Goal: Task Accomplishment & Management: Use online tool/utility

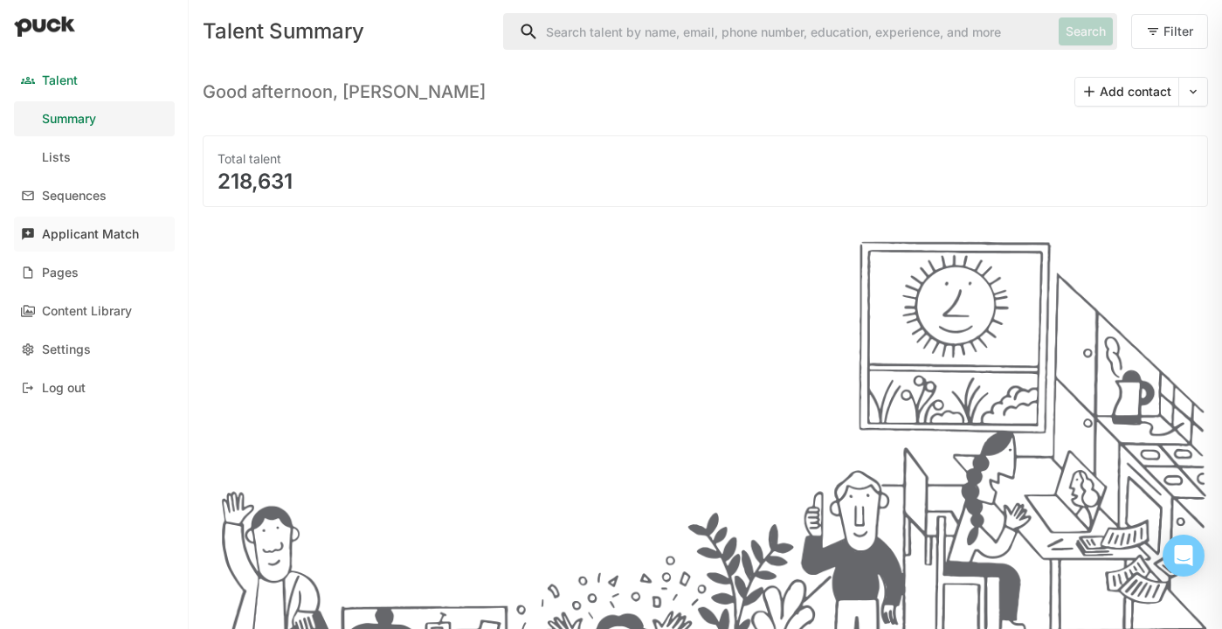
click at [107, 228] on div "Applicant Match" at bounding box center [90, 234] width 97 height 15
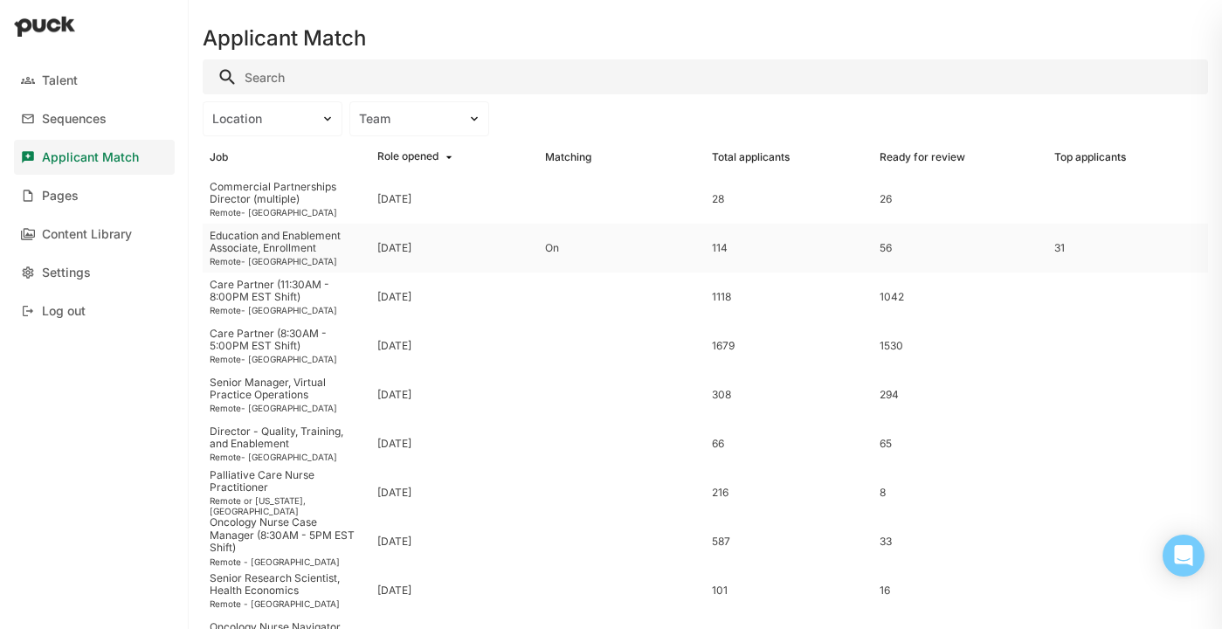
click at [336, 252] on div "Education and Enablement Associate, Enrollment" at bounding box center [287, 242] width 154 height 25
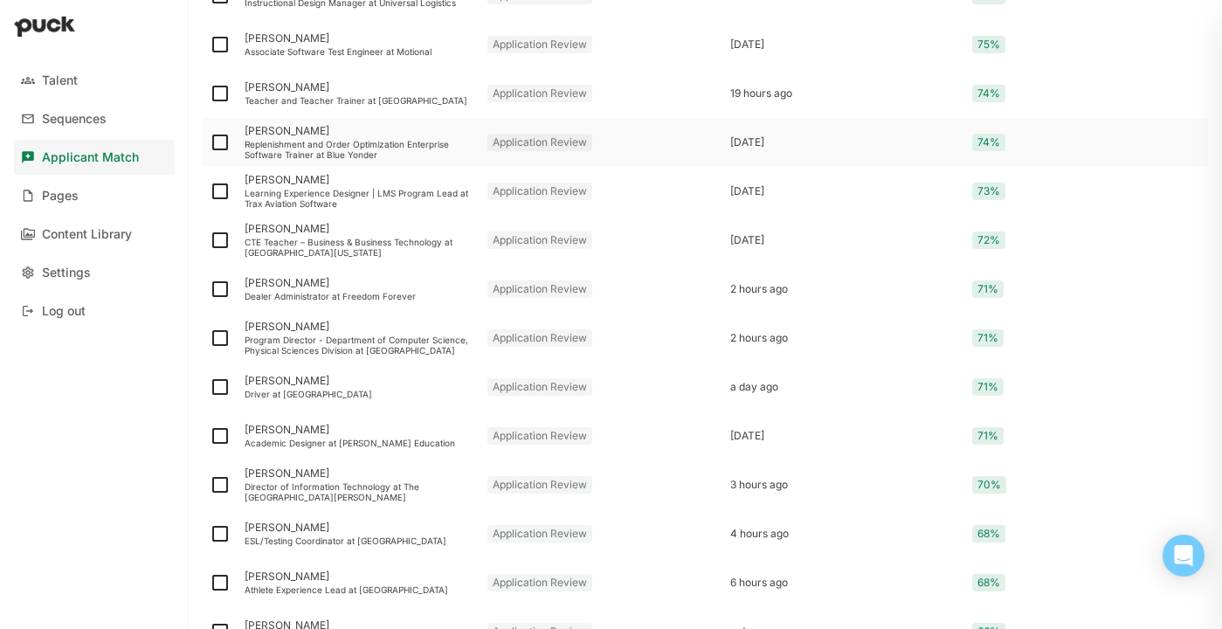
scroll to position [2253, 0]
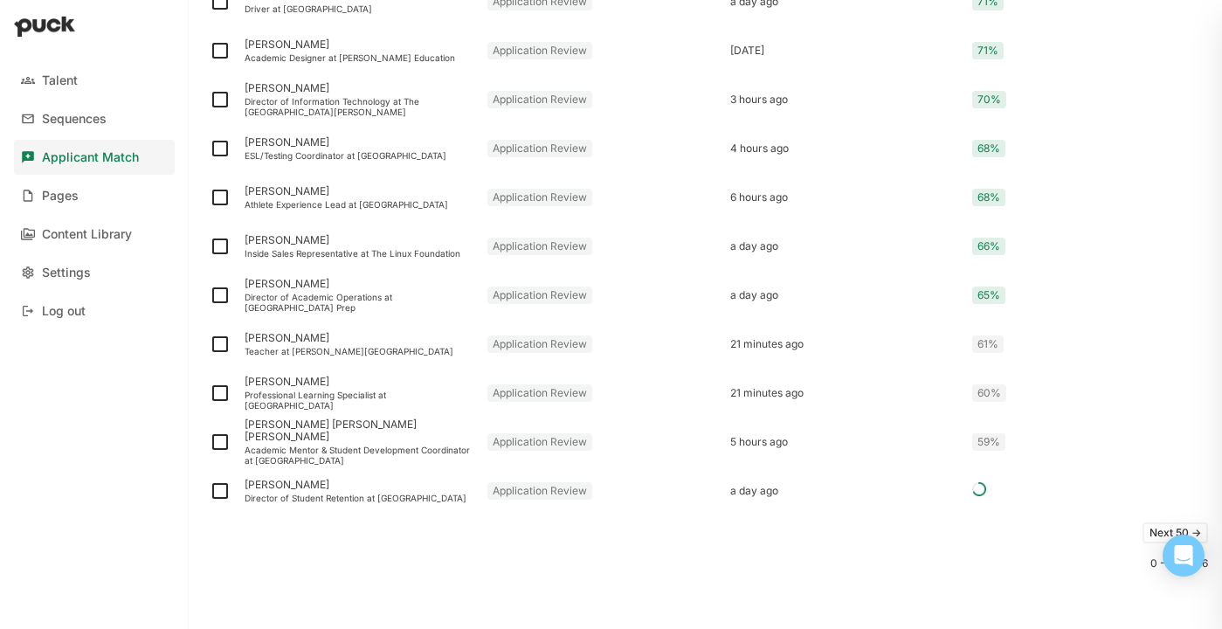
click at [1148, 534] on button "Next 50 ->" at bounding box center [1175, 532] width 66 height 21
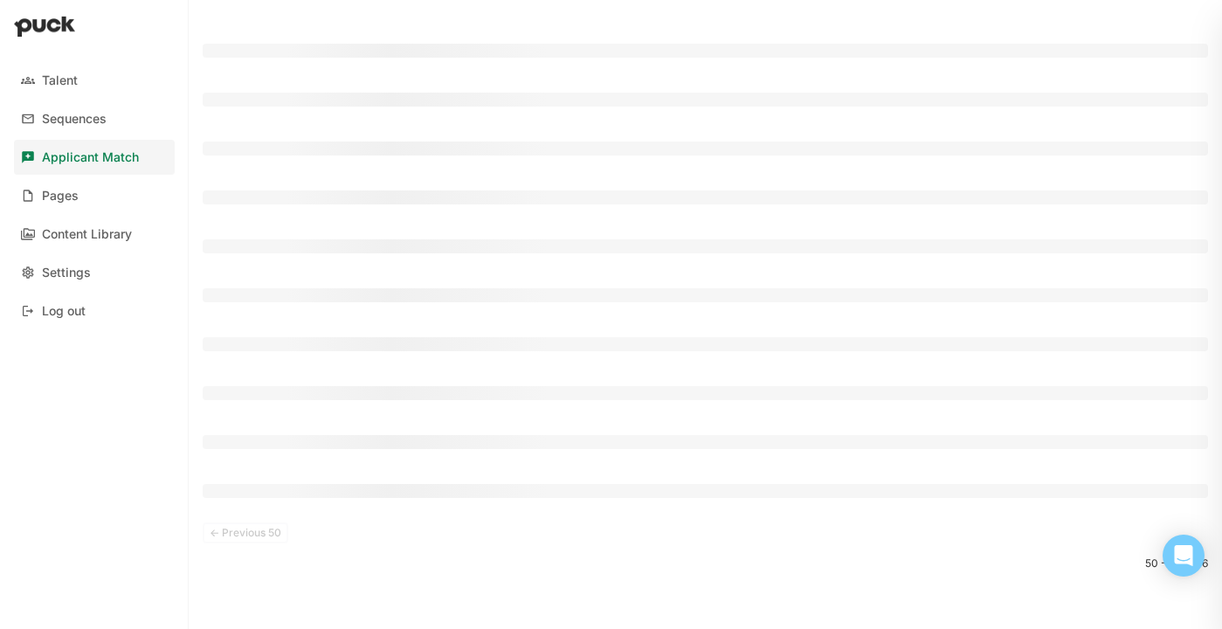
scroll to position [101, 0]
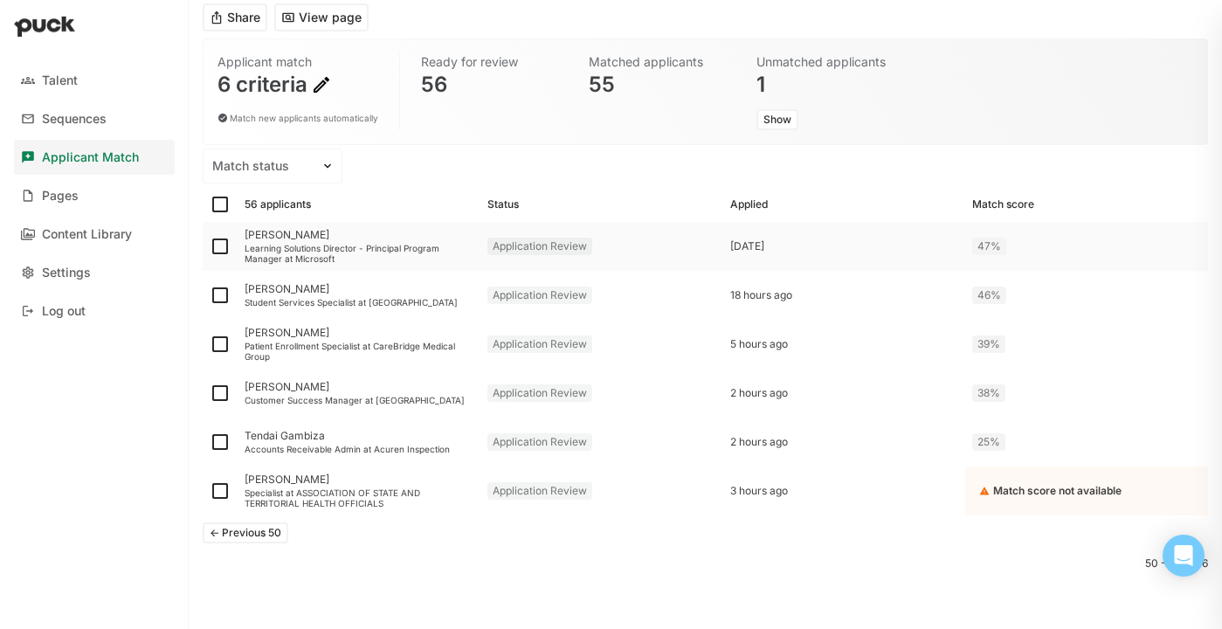
click at [314, 248] on div "Learning Solutions Director - Principal Program Manager at Microsoft" at bounding box center [359, 253] width 229 height 21
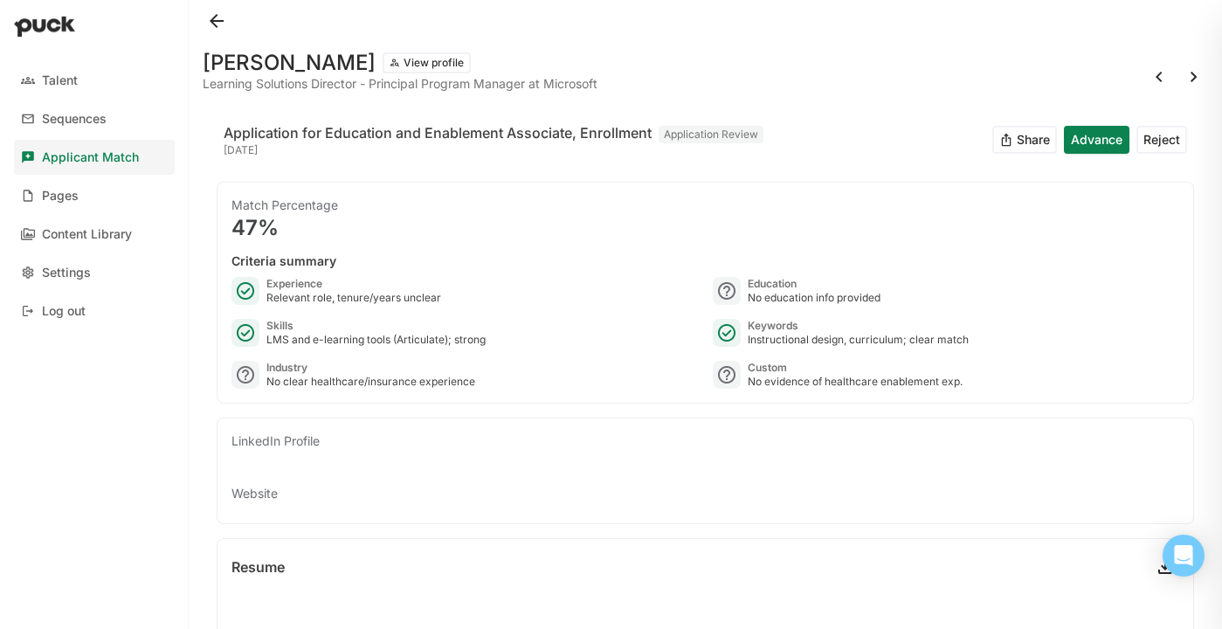
click at [219, 26] on button at bounding box center [217, 21] width 28 height 28
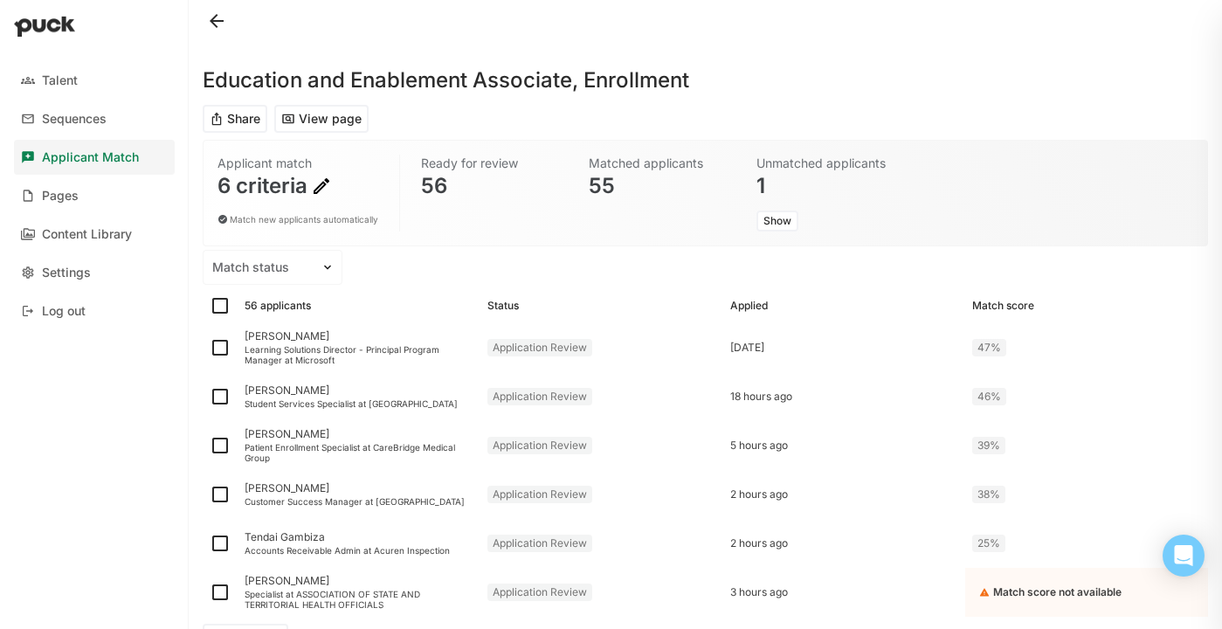
scroll to position [101, 0]
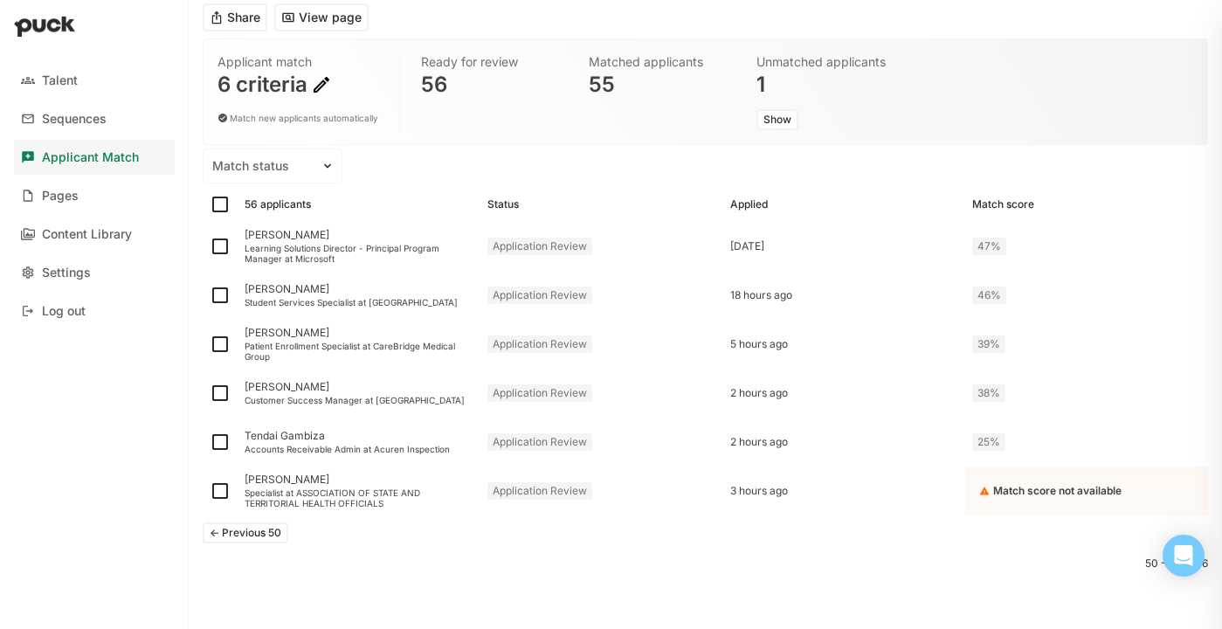
click at [257, 539] on button "<- Previous 50" at bounding box center [246, 532] width 86 height 21
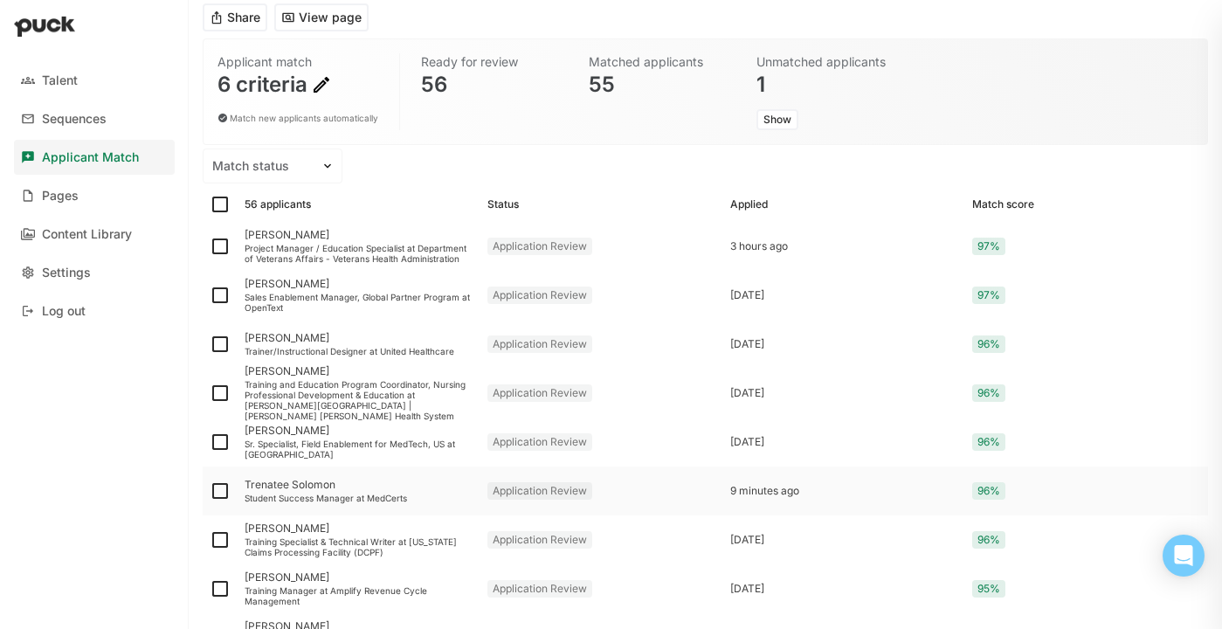
click at [366, 498] on div "Student Success Manager at MedCerts" at bounding box center [359, 498] width 229 height 10
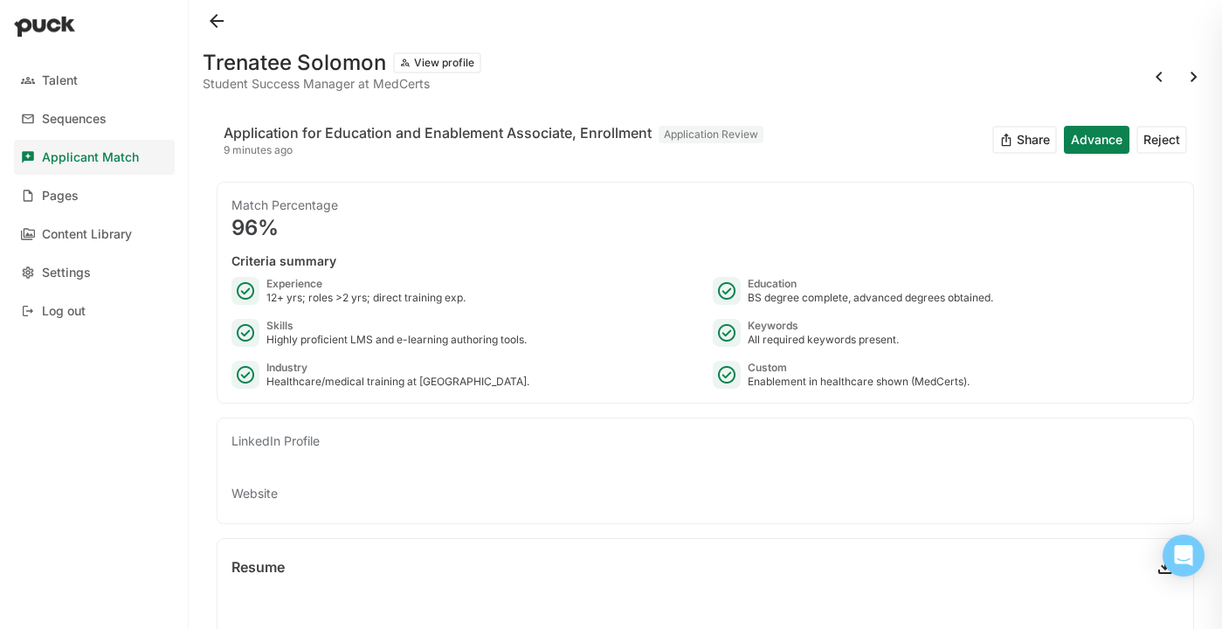
click at [209, 17] on button at bounding box center [217, 21] width 28 height 28
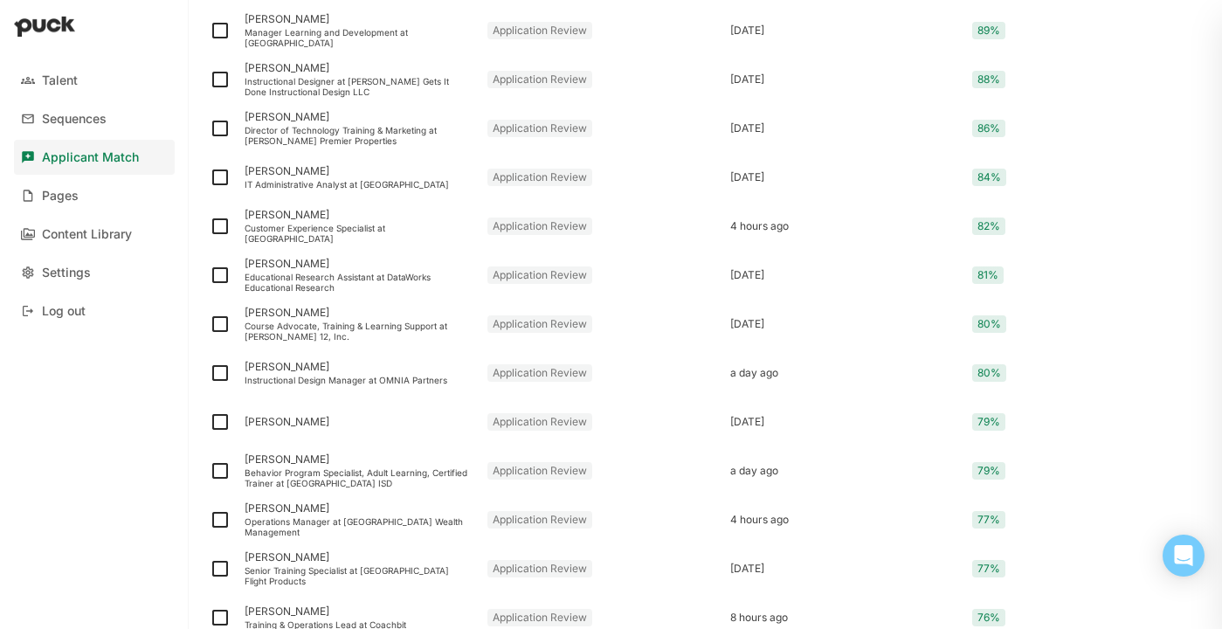
scroll to position [1024, 0]
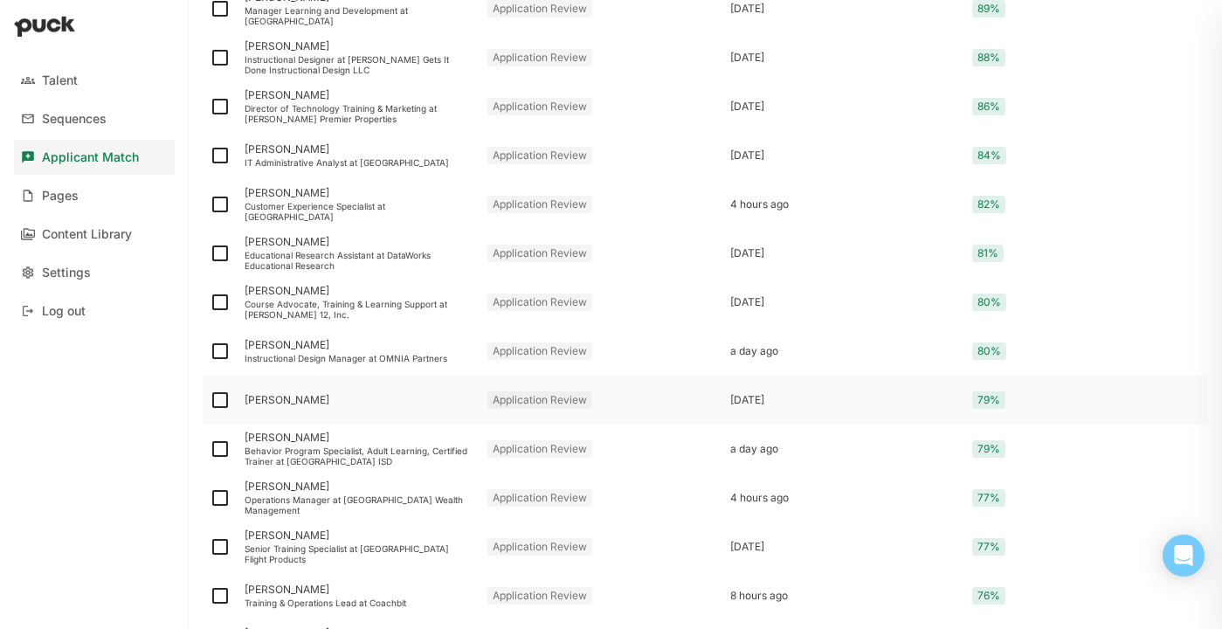
click at [320, 408] on div "[PERSON_NAME]" at bounding box center [359, 400] width 243 height 49
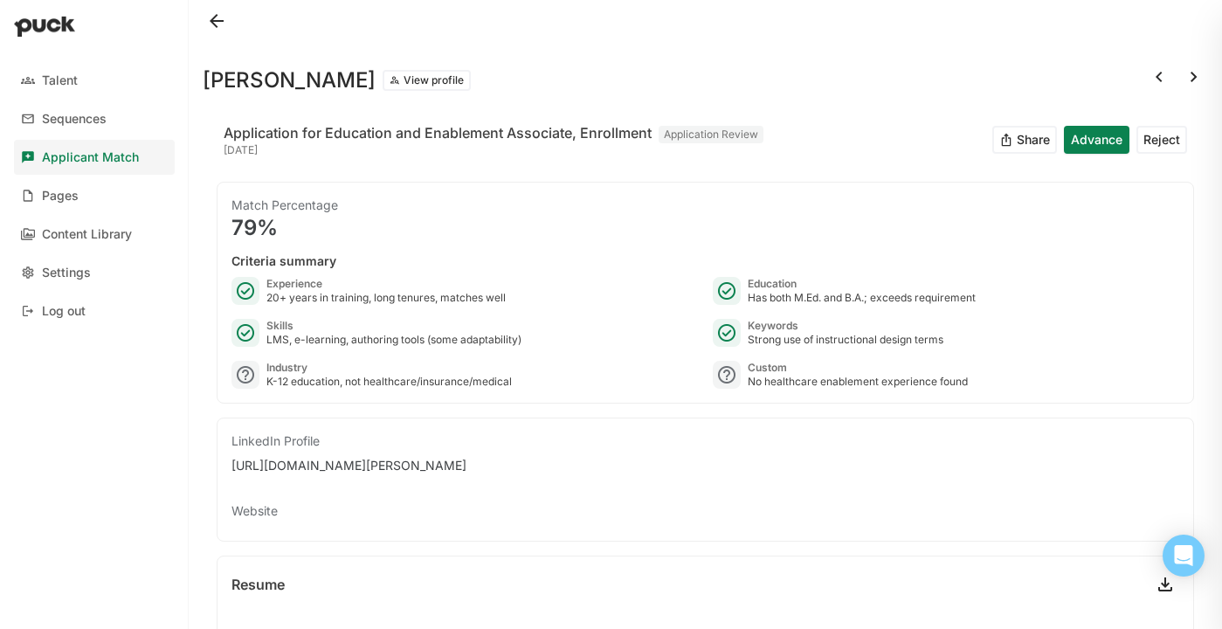
click at [215, 24] on button at bounding box center [217, 21] width 28 height 28
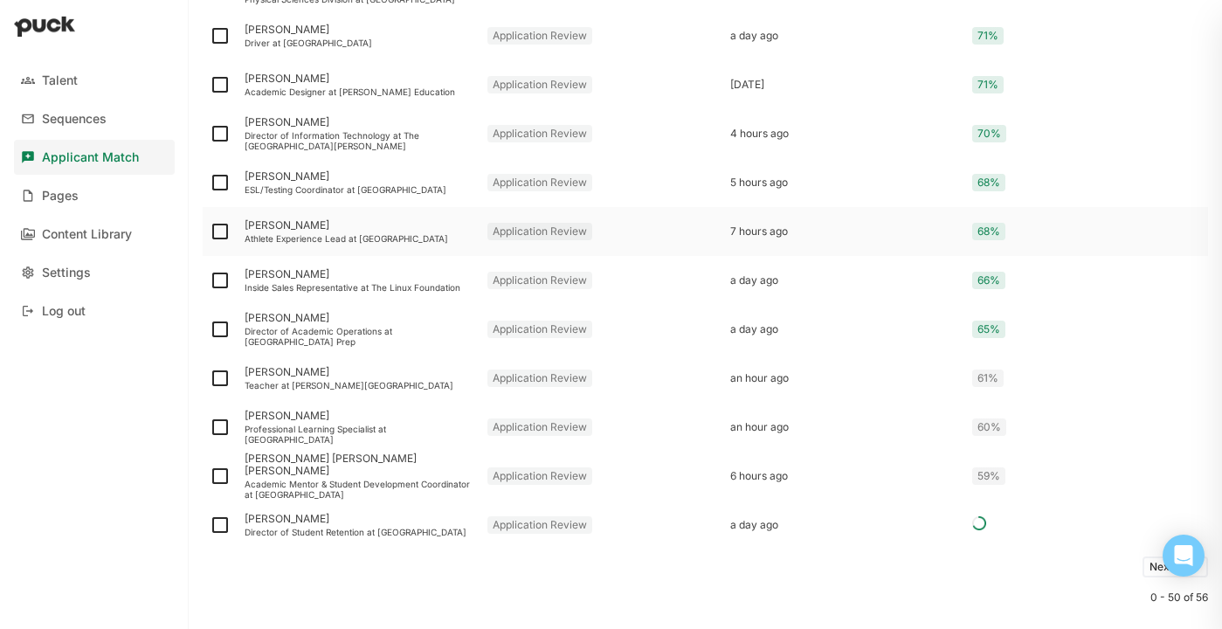
scroll to position [2224, 0]
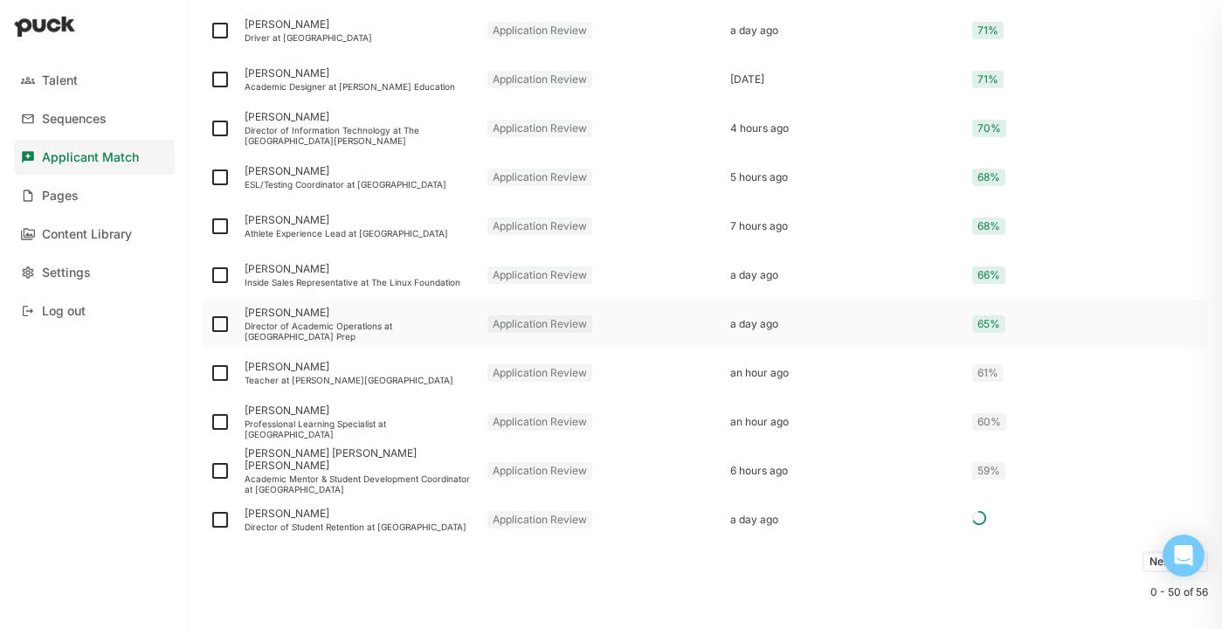
click at [409, 326] on div "Director of Academic Operations at [GEOGRAPHIC_DATA] Prep" at bounding box center [359, 331] width 229 height 21
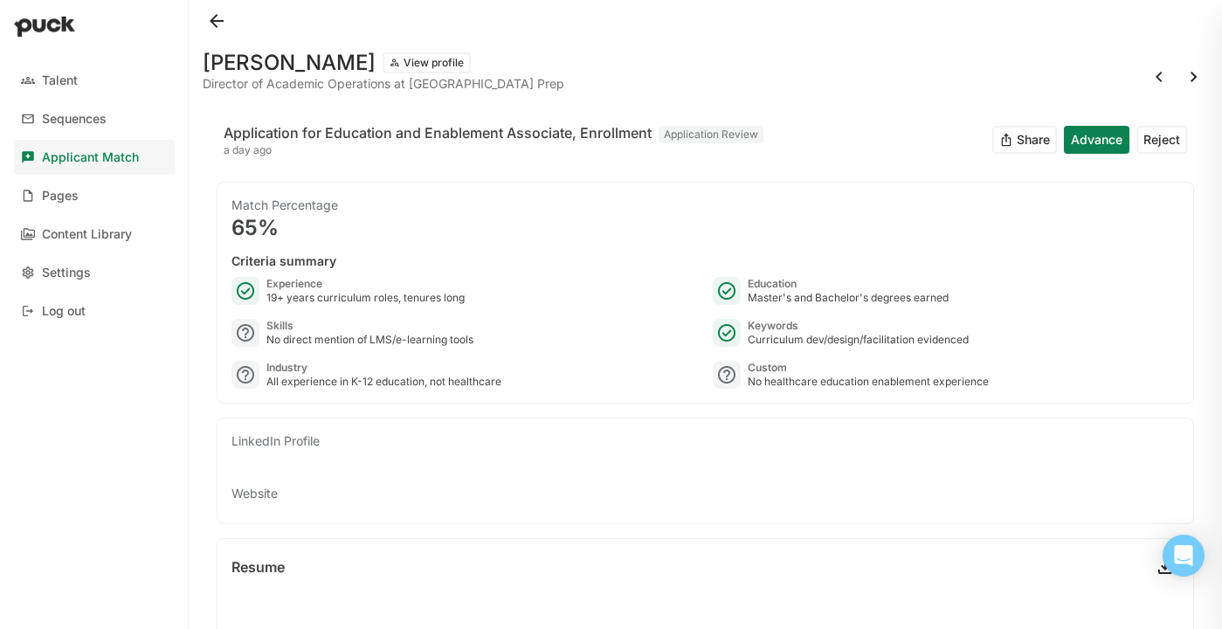
click at [225, 32] on div at bounding box center [705, 21] width 1005 height 42
click at [216, 24] on button at bounding box center [217, 21] width 28 height 28
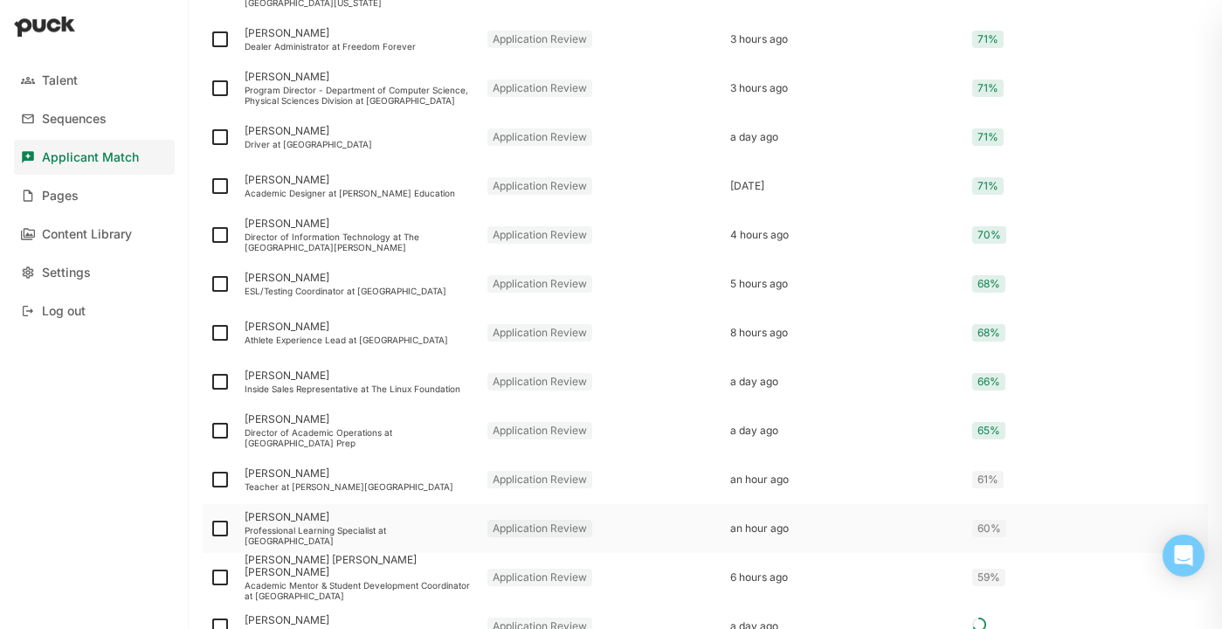
scroll to position [2106, 0]
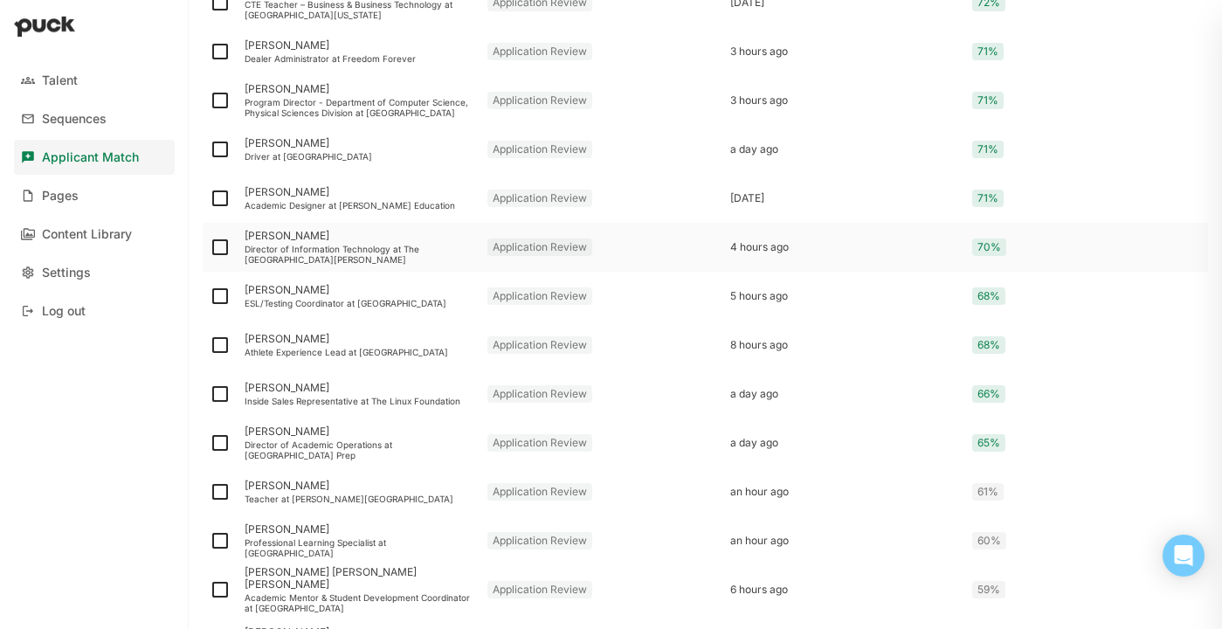
click at [325, 258] on div "Director of Information Technology at The [GEOGRAPHIC_DATA][PERSON_NAME]" at bounding box center [359, 254] width 229 height 21
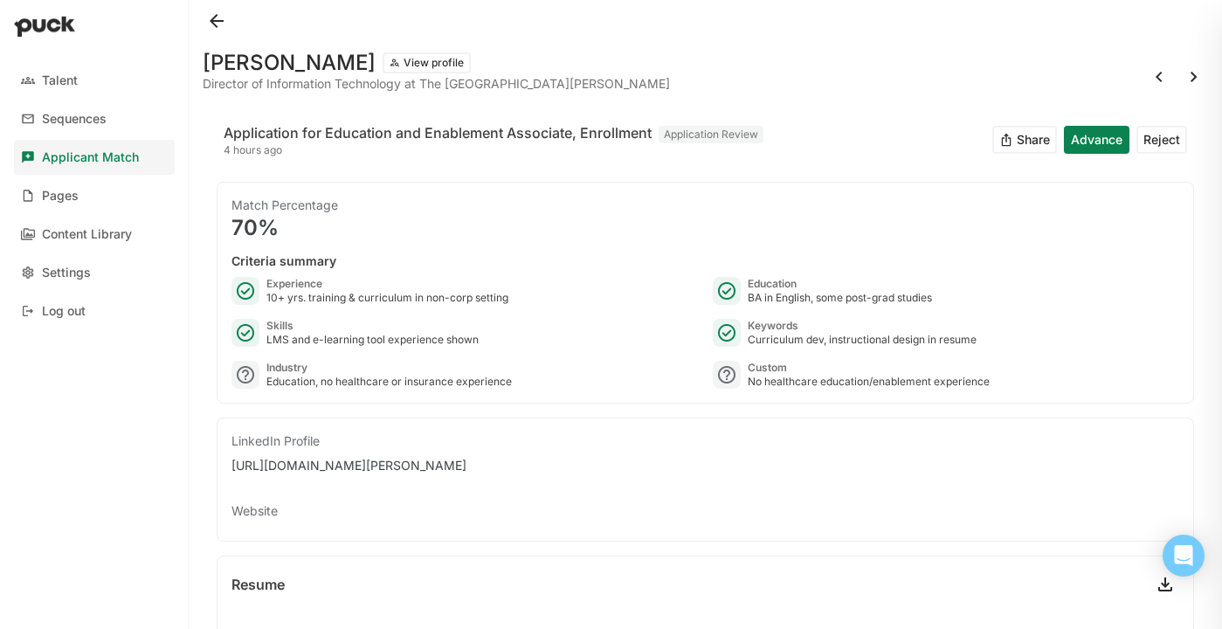
click at [224, 18] on button at bounding box center [217, 21] width 28 height 28
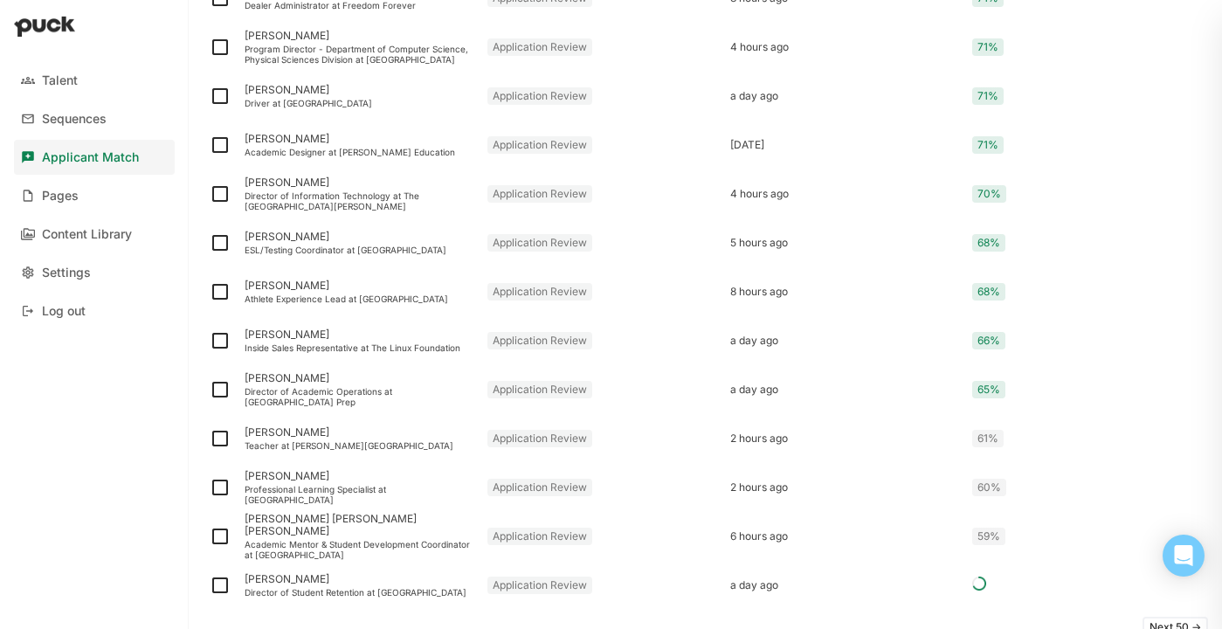
scroll to position [2253, 0]
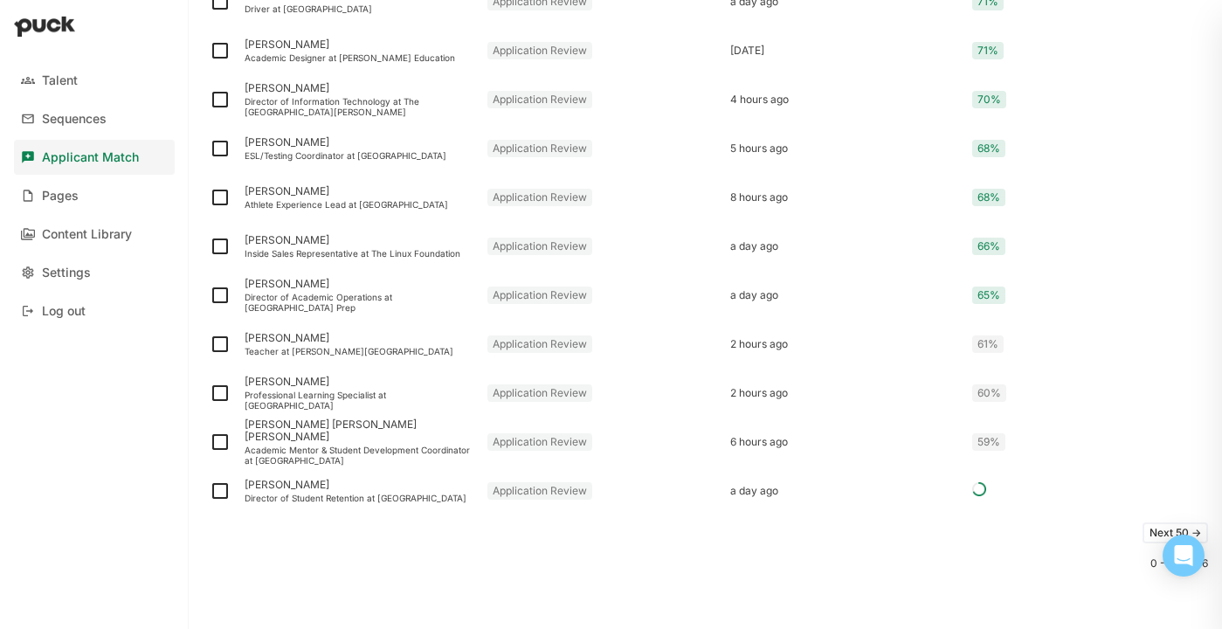
click at [1144, 527] on button "Next 50 ->" at bounding box center [1175, 532] width 66 height 21
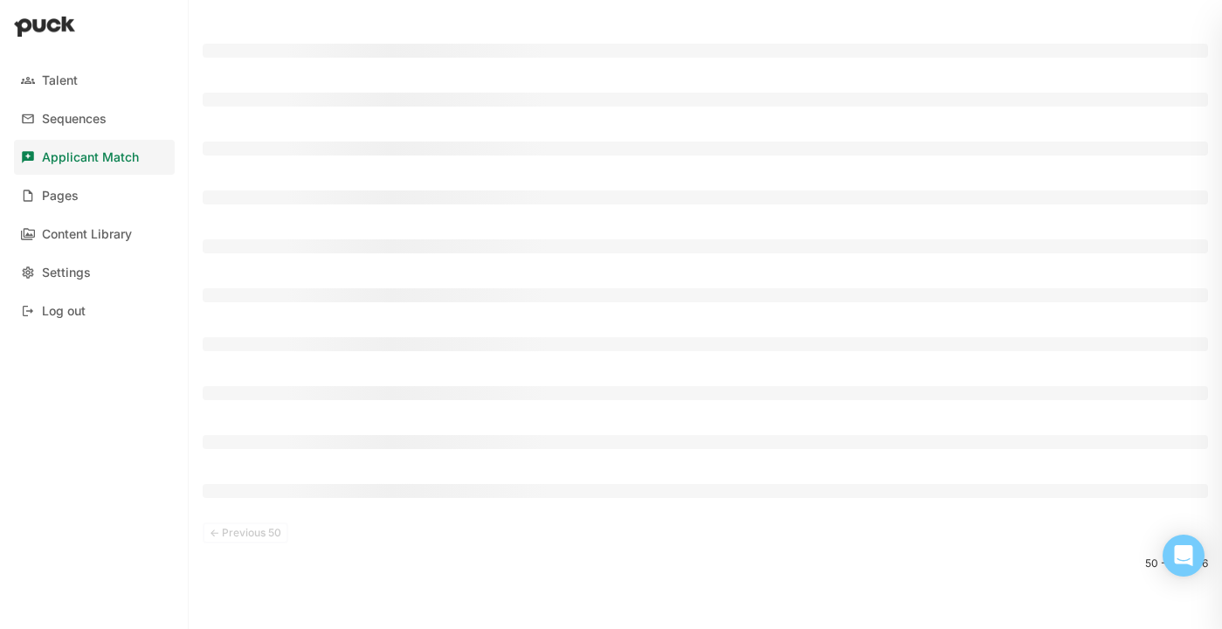
scroll to position [150, 0]
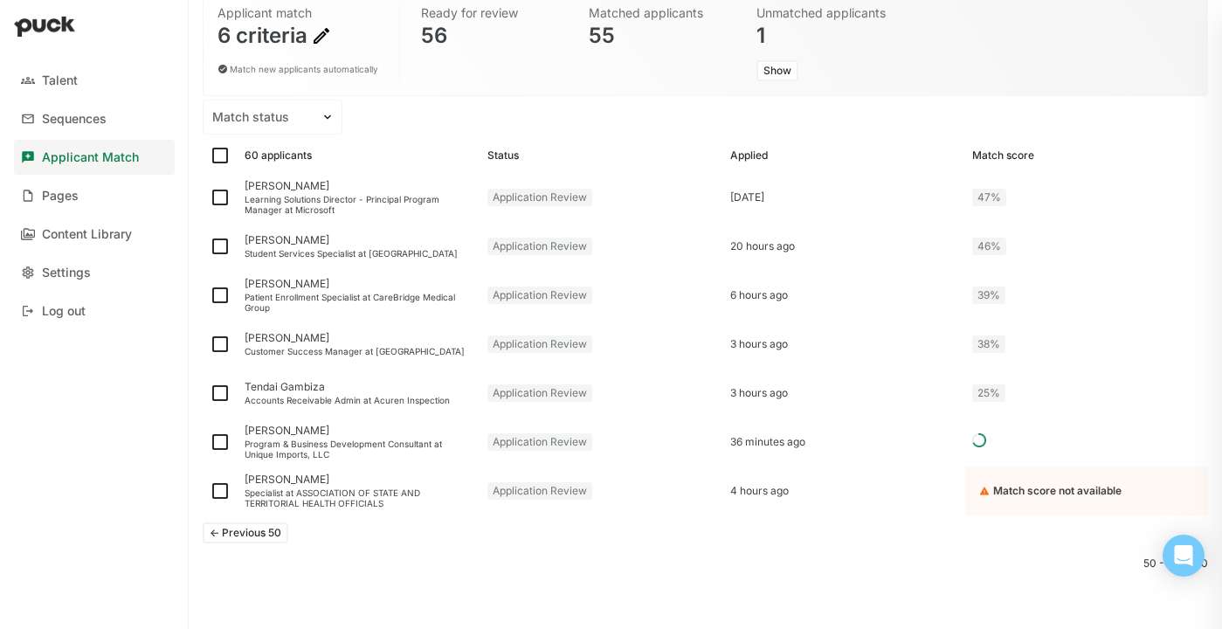
click at [253, 535] on button "<- Previous 50" at bounding box center [246, 532] width 86 height 21
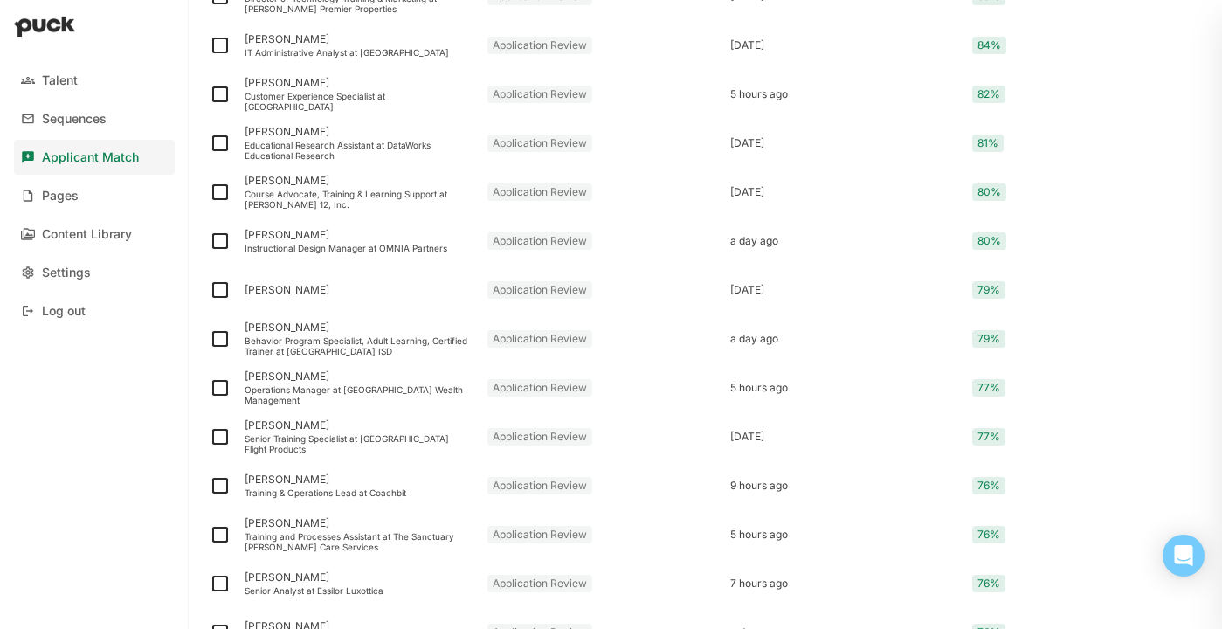
scroll to position [1192, 0]
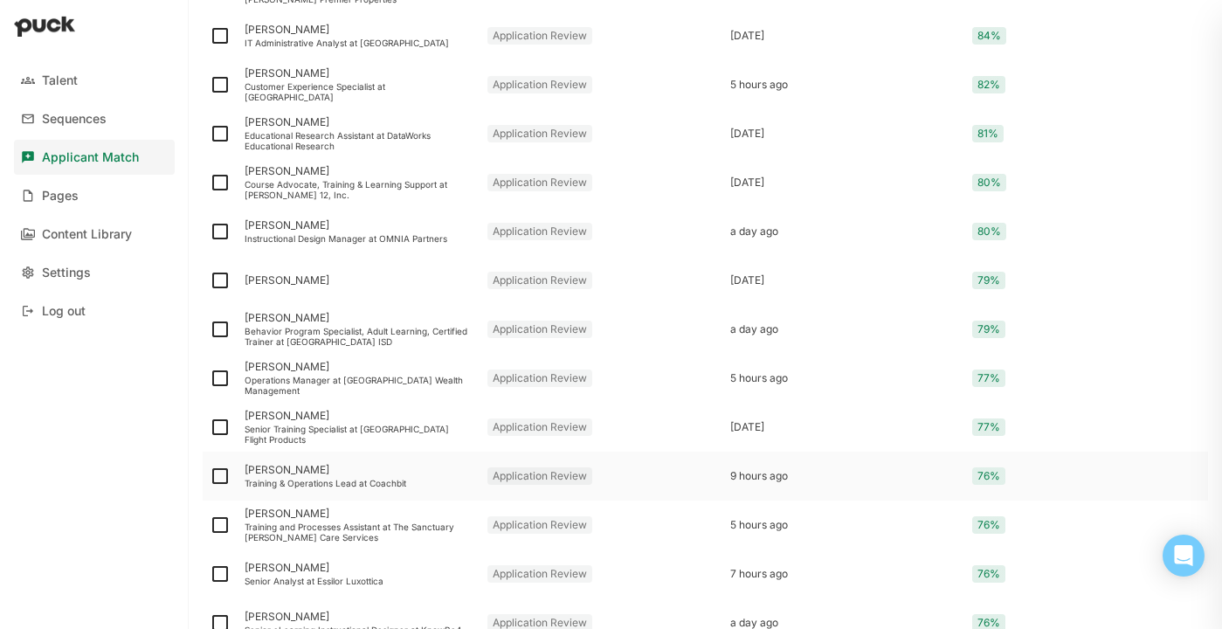
click at [361, 488] on div "[PERSON_NAME] Training & Operations Lead at Coachbit" at bounding box center [359, 476] width 243 height 49
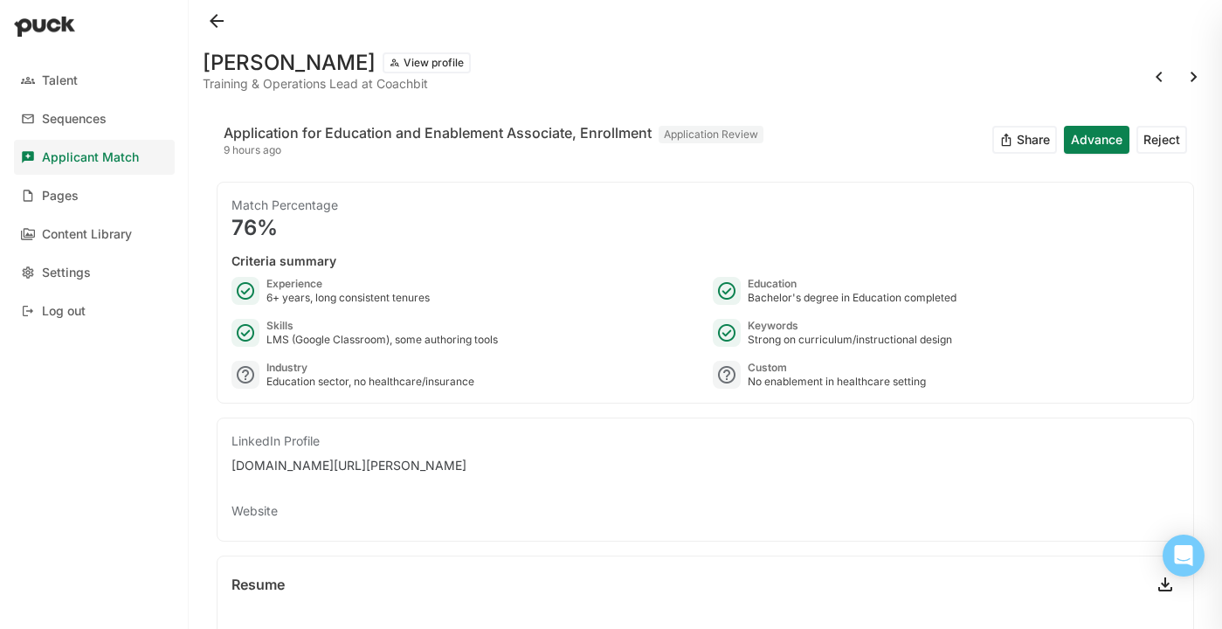
click at [217, 17] on button at bounding box center [217, 21] width 28 height 28
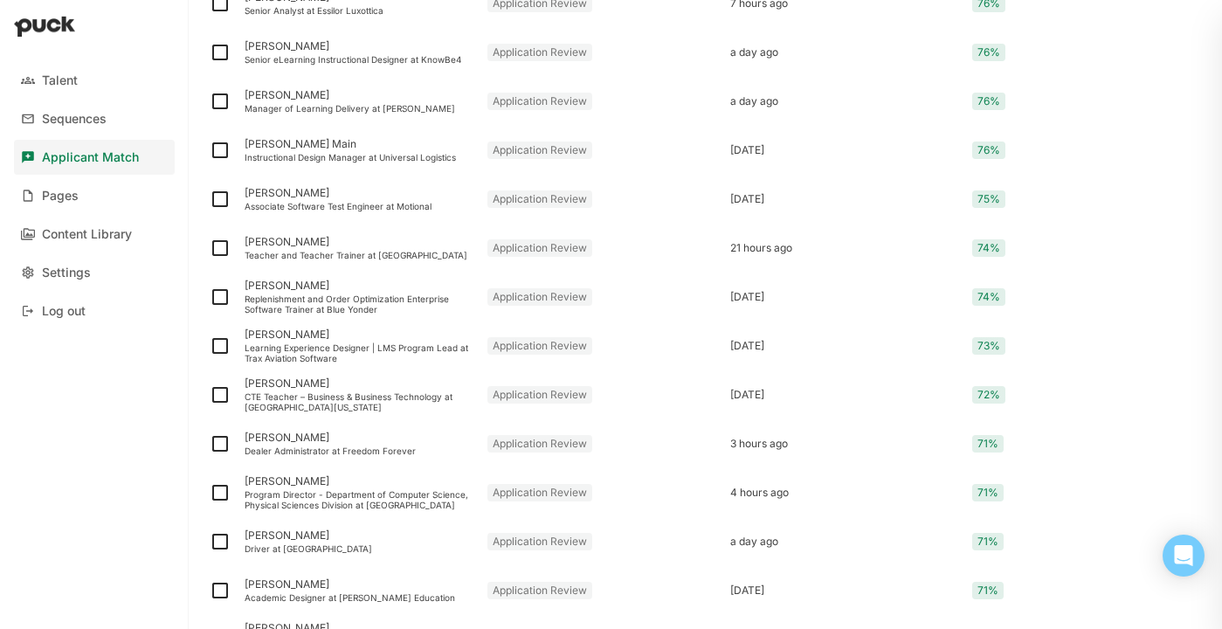
scroll to position [1767, 0]
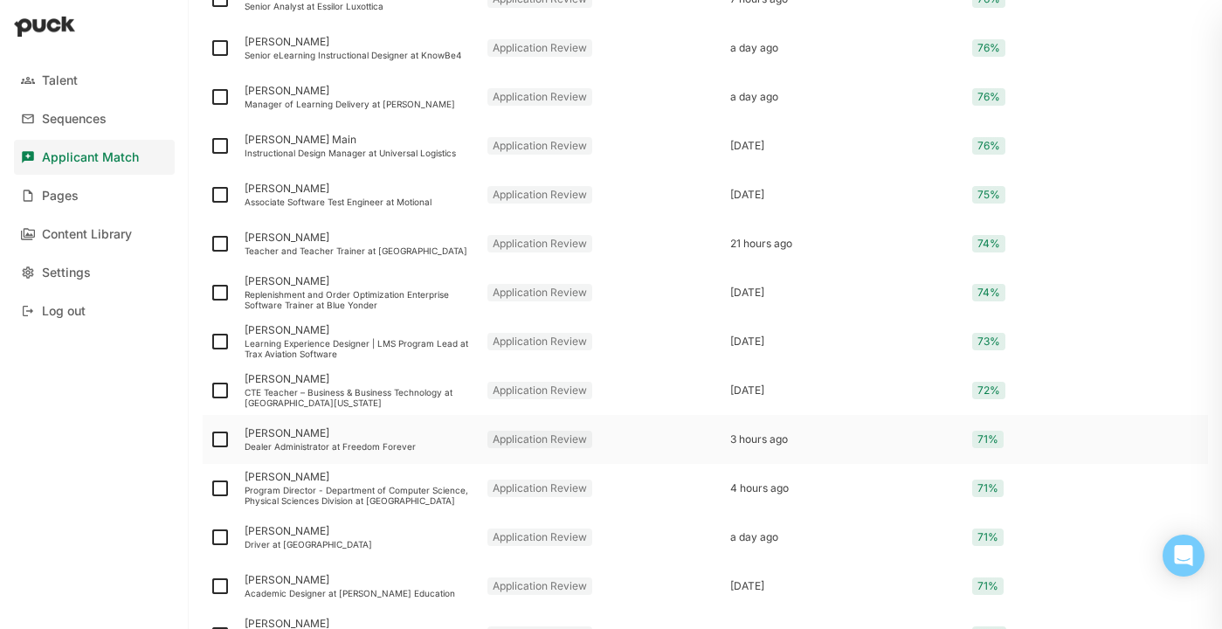
click at [388, 445] on div "Dealer Administrator at Freedom Forever" at bounding box center [359, 446] width 229 height 10
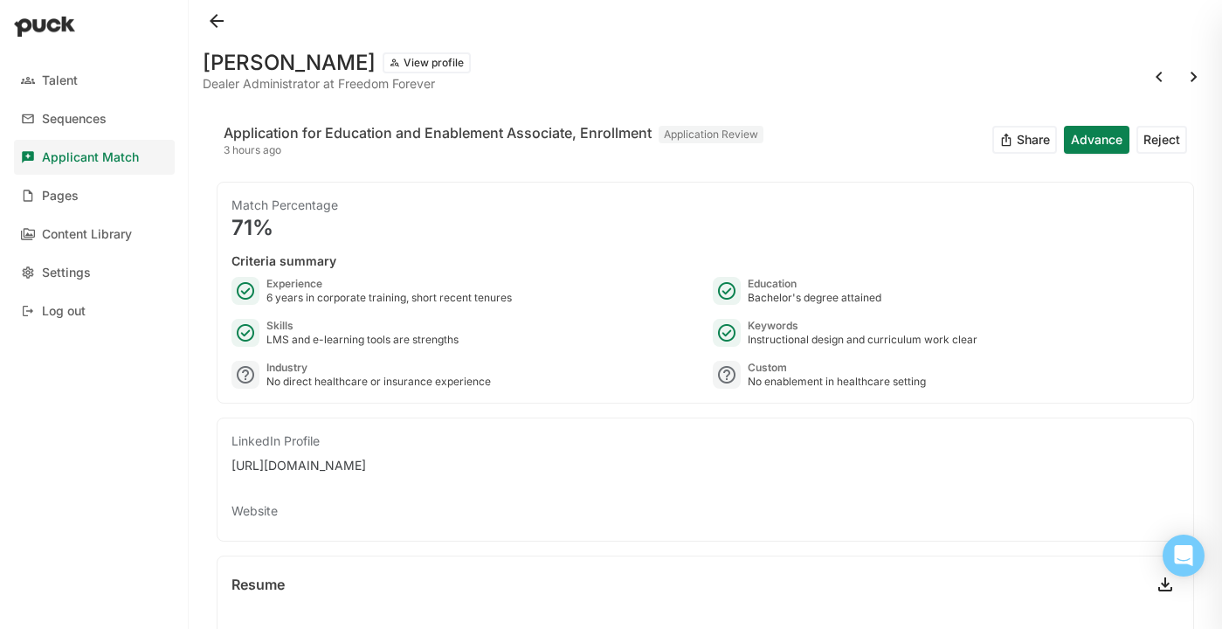
click at [218, 24] on button at bounding box center [217, 21] width 28 height 28
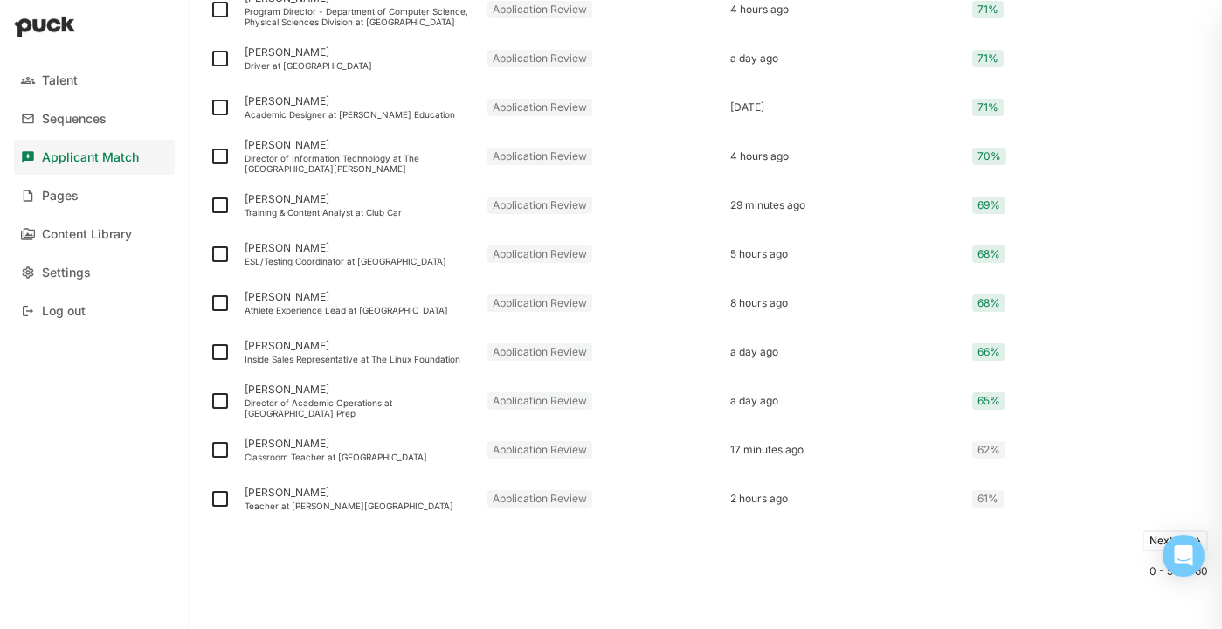
scroll to position [2253, 0]
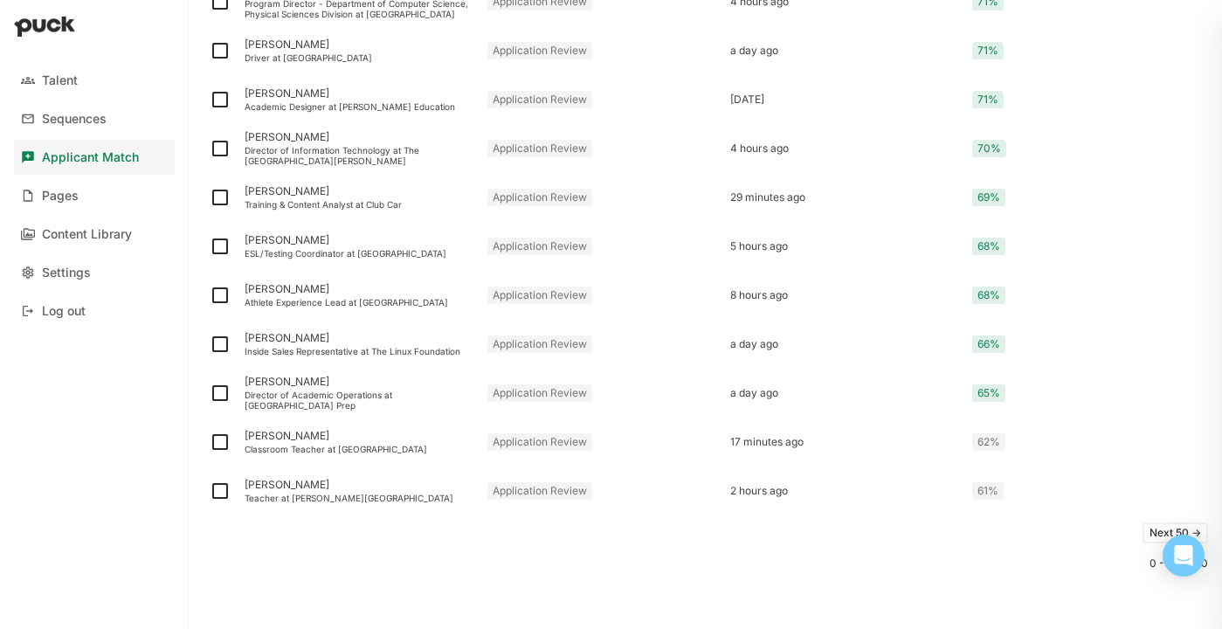
click at [1159, 528] on button "Next 50 ->" at bounding box center [1175, 532] width 66 height 21
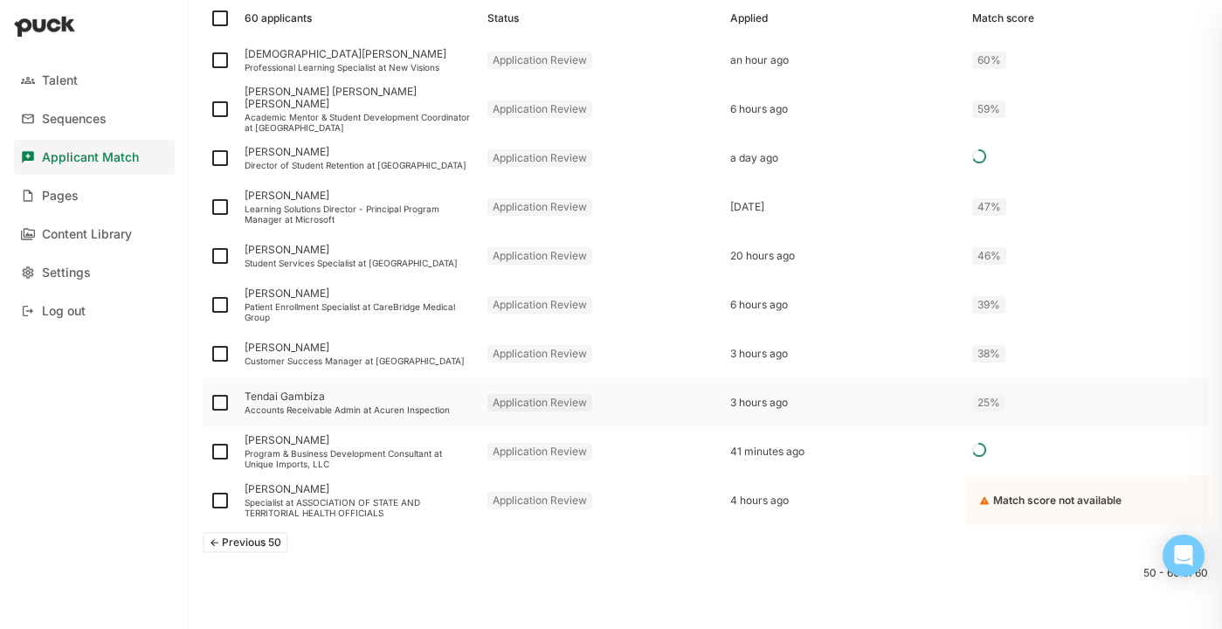
scroll to position [297, 0]
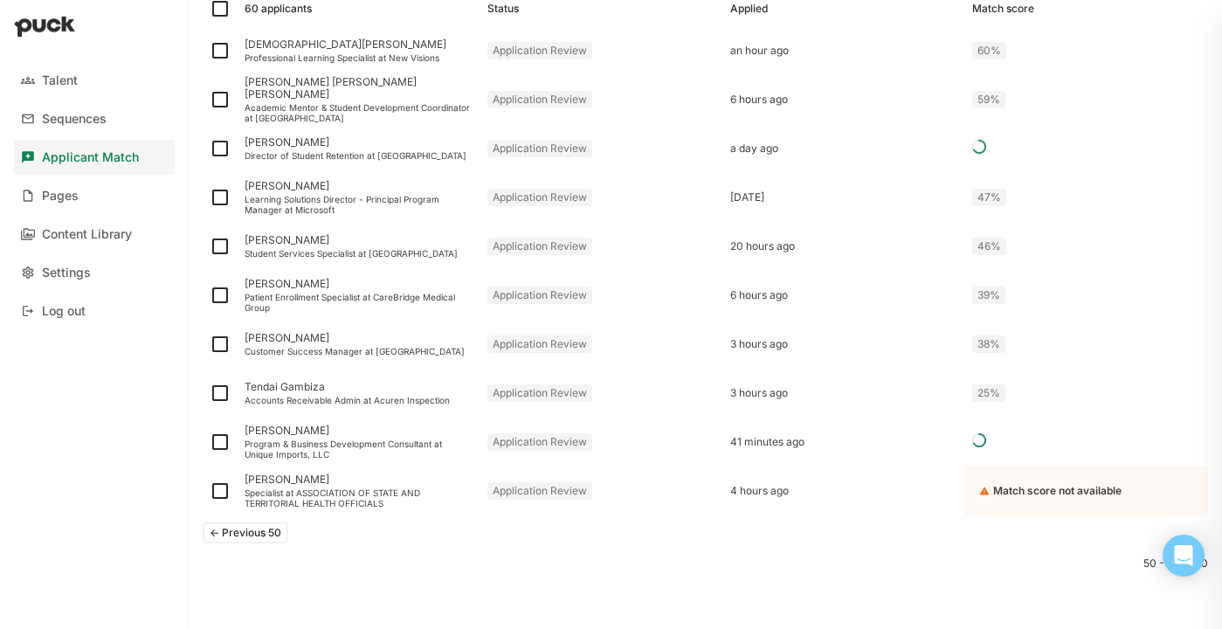
click at [250, 527] on button "<- Previous 50" at bounding box center [246, 532] width 86 height 21
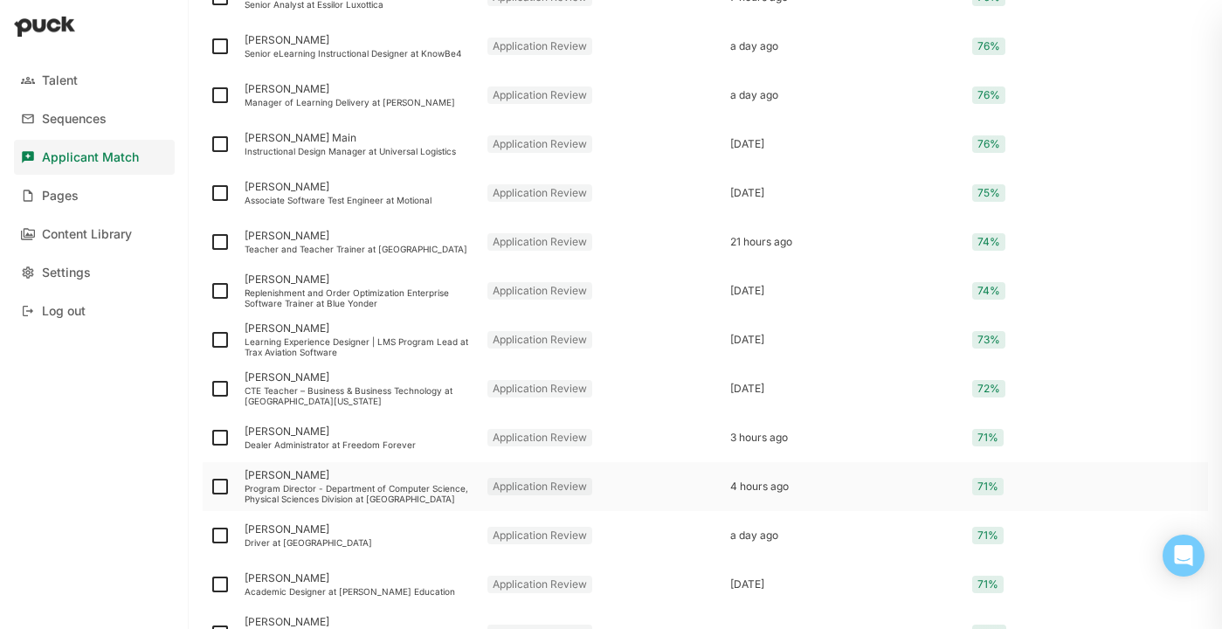
scroll to position [1768, 0]
click at [359, 350] on div "Learning Experience Designer | LMS Program Lead at Trax Aviation Software" at bounding box center [359, 347] width 229 height 21
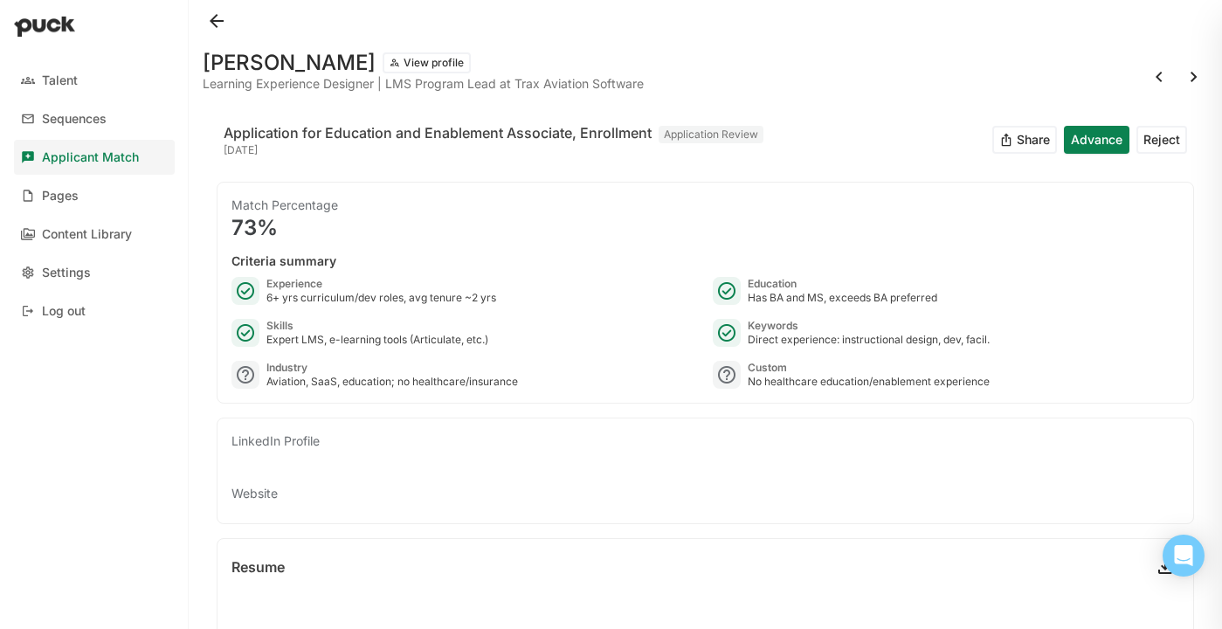
click at [218, 17] on button at bounding box center [217, 21] width 28 height 28
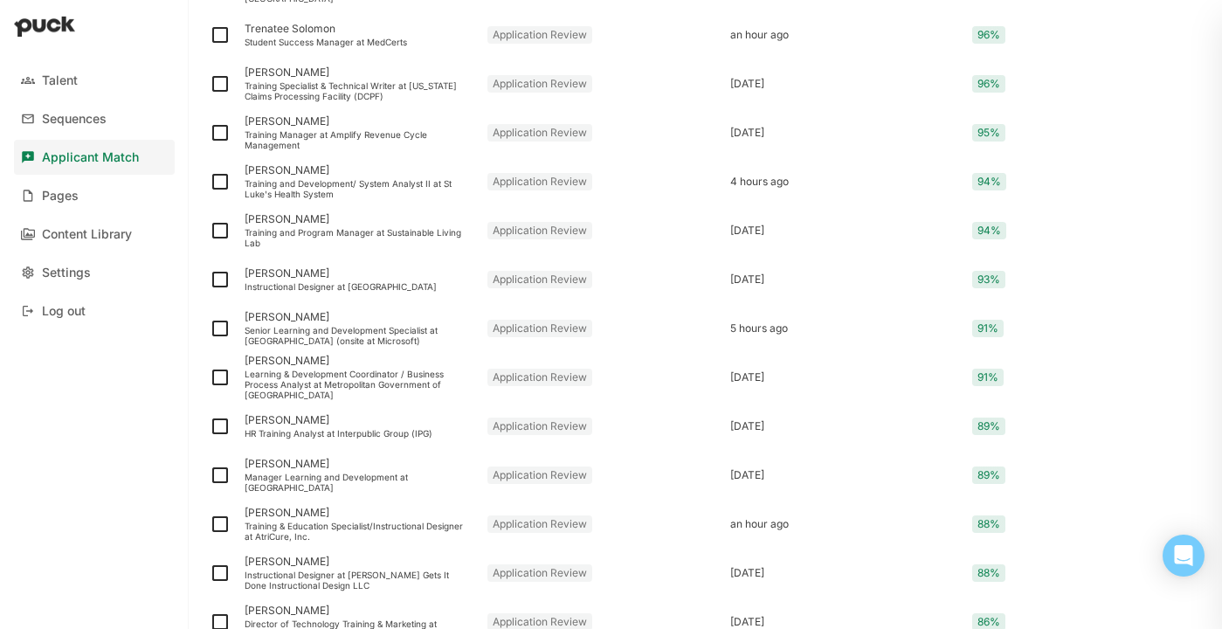
scroll to position [637, 0]
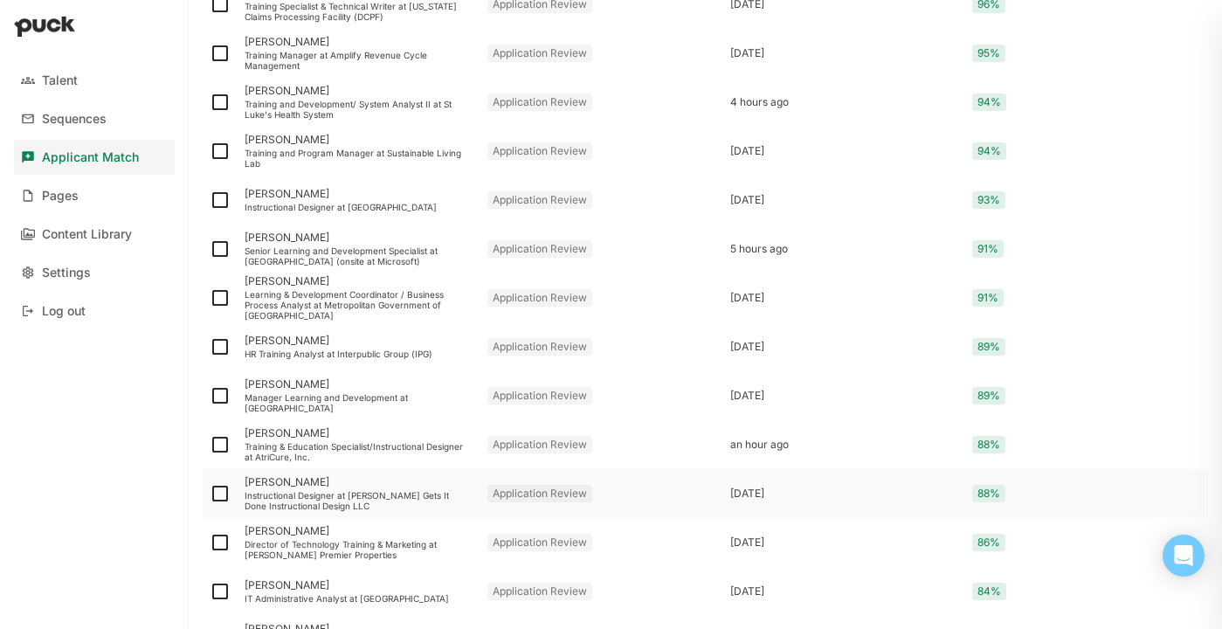
click at [362, 503] on div "Instructional Designer at [PERSON_NAME] Gets It Done Instructional Design LLC" at bounding box center [359, 500] width 229 height 21
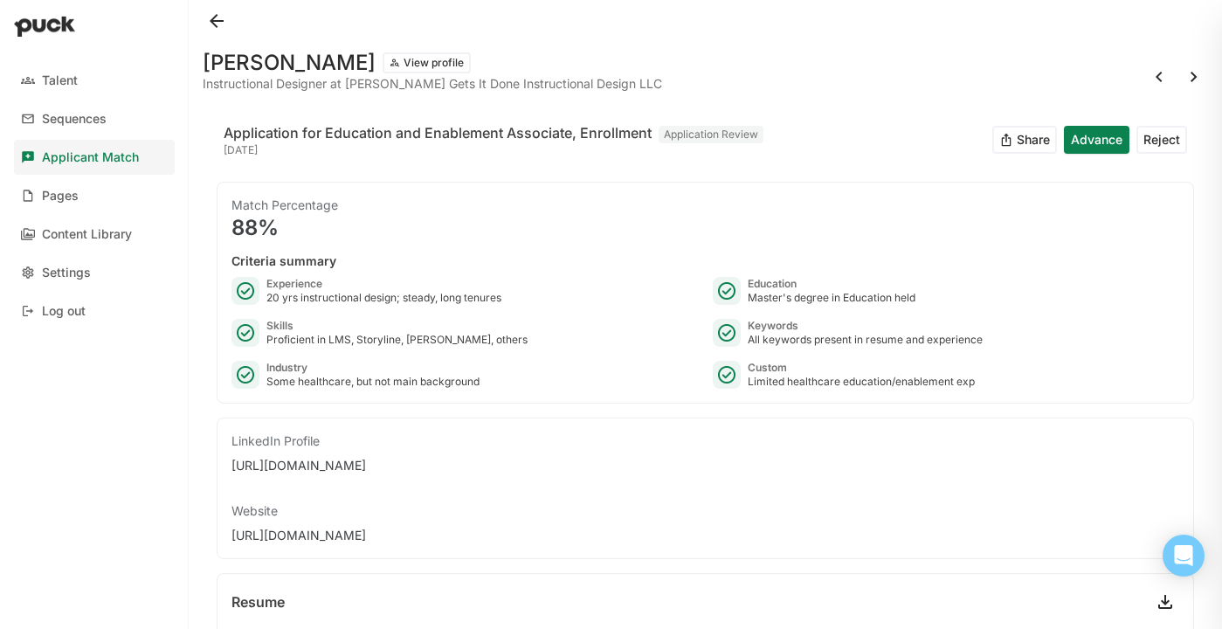
click at [222, 25] on button at bounding box center [217, 21] width 28 height 28
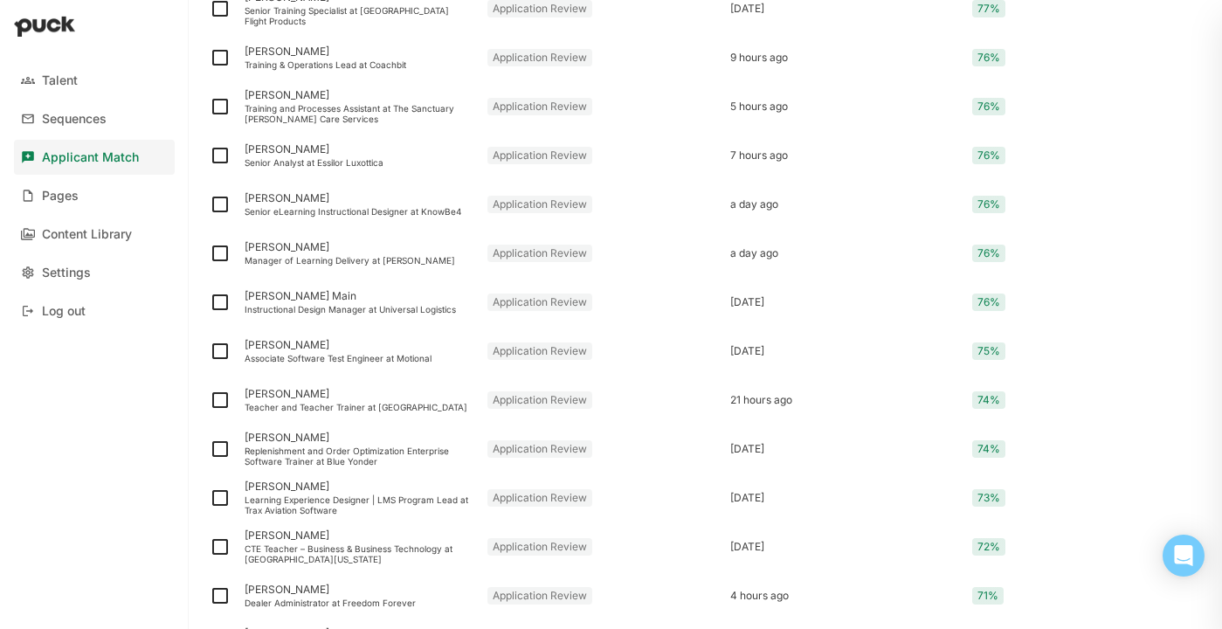
scroll to position [1612, 0]
click at [321, 445] on div "Replenishment and Order Optimization Enterprise Software Trainer at Blue Yonder" at bounding box center [359, 454] width 229 height 21
